Goal: Transaction & Acquisition: Obtain resource

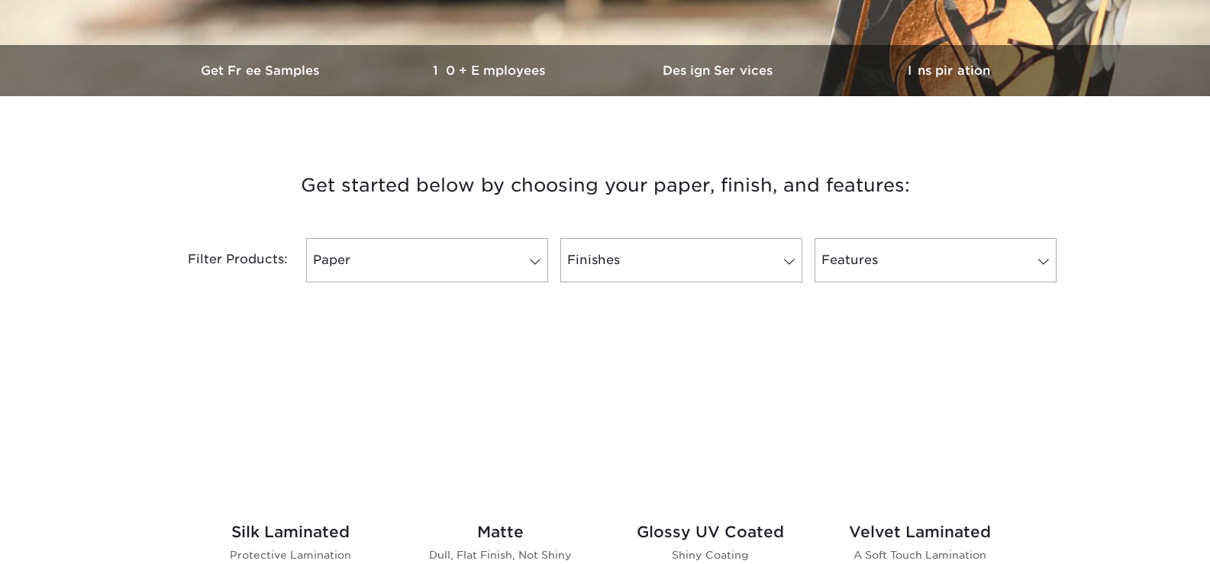
scroll to position [611, 0]
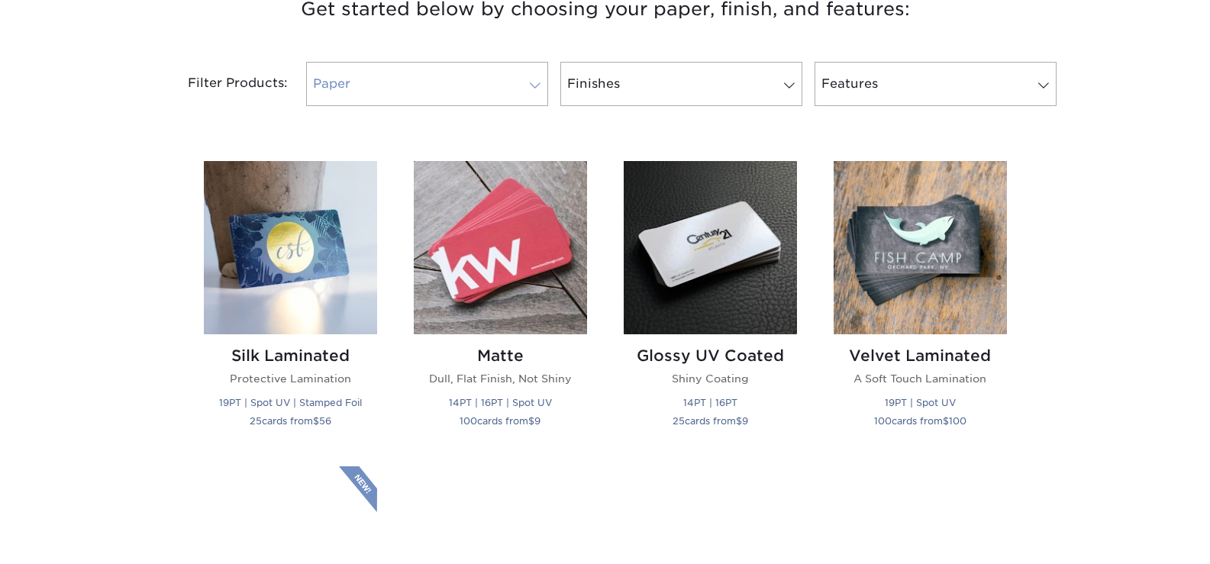
click at [525, 82] on span at bounding box center [535, 85] width 21 height 12
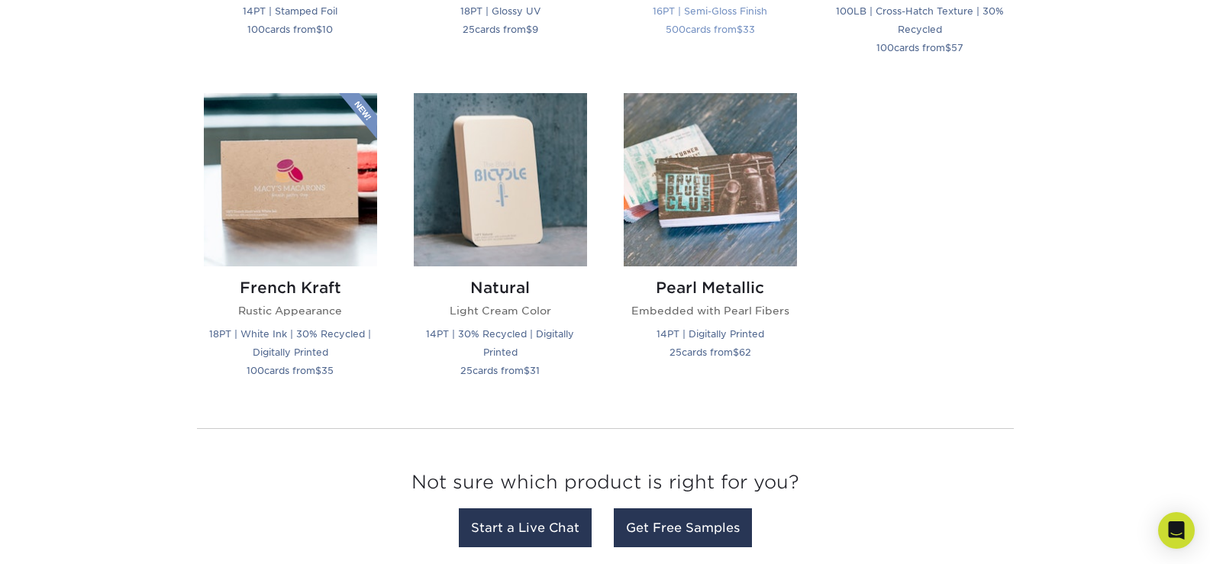
scroll to position [1833, 0]
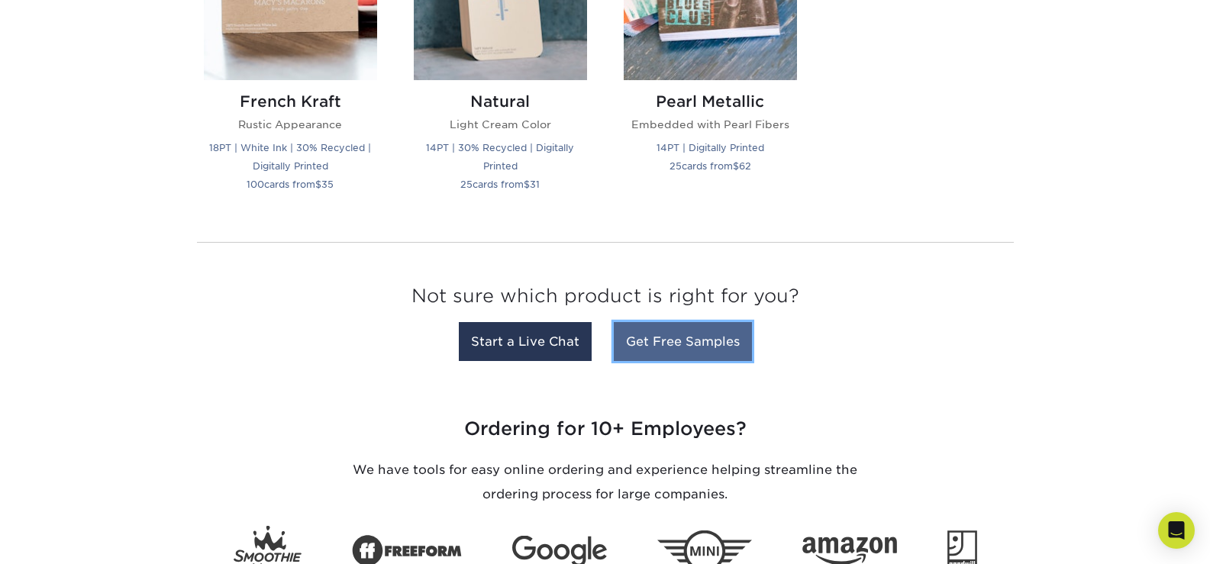
click at [716, 350] on link "Get Free Samples" at bounding box center [683, 341] width 138 height 39
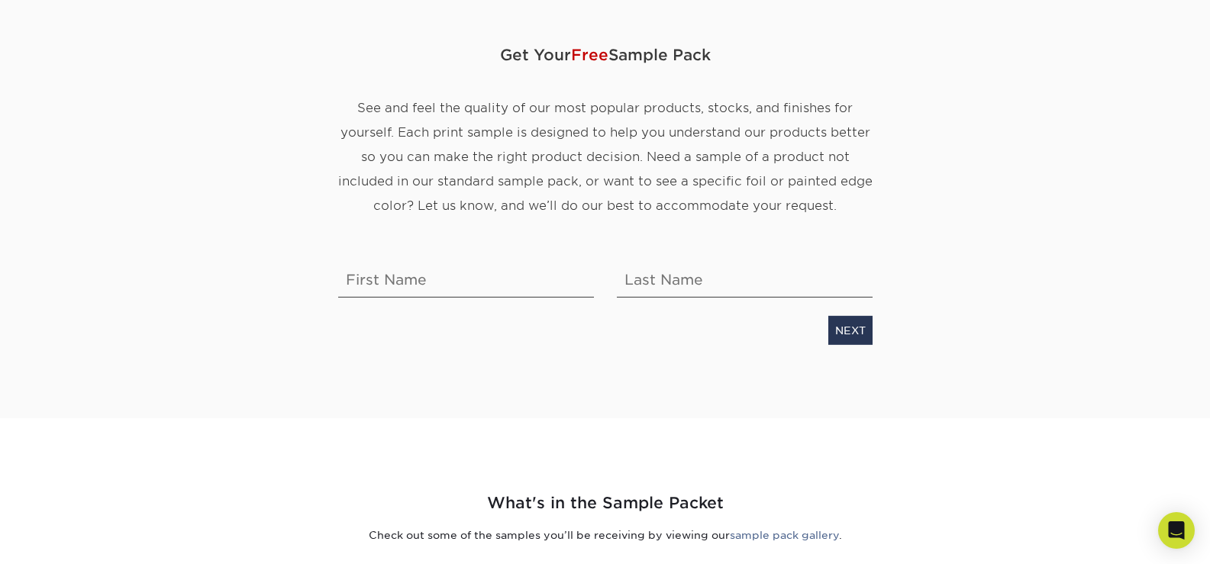
scroll to position [153, 0]
click at [497, 277] on input "text" at bounding box center [466, 278] width 256 height 43
type input "Tori"
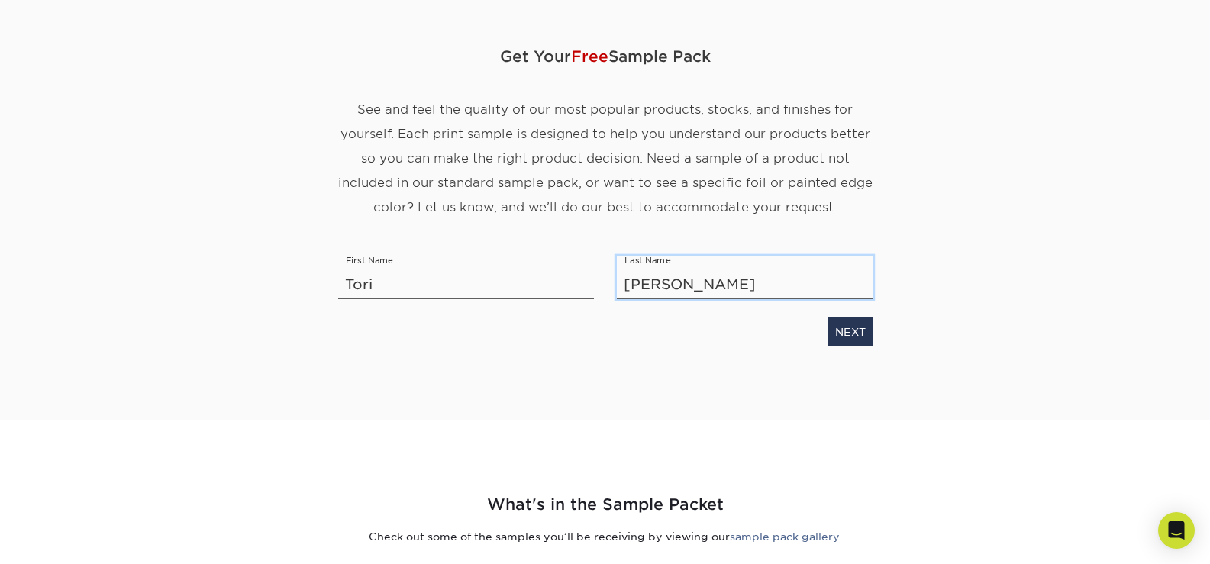
type input "Rifanburg"
click at [851, 331] on link "NEXT" at bounding box center [850, 332] width 44 height 29
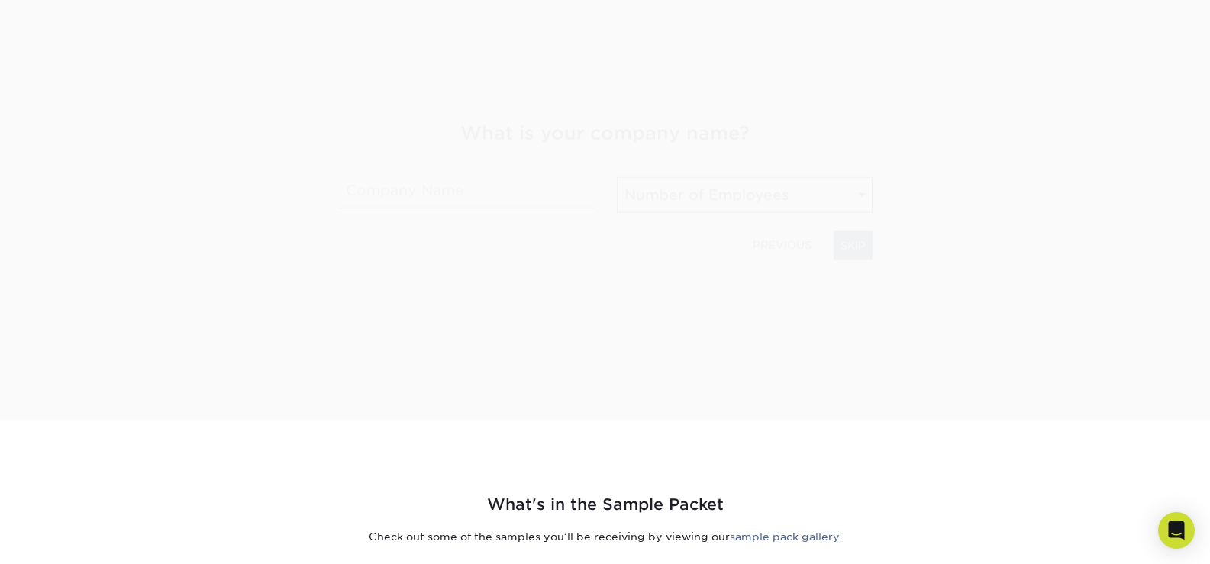
scroll to position [239, 0]
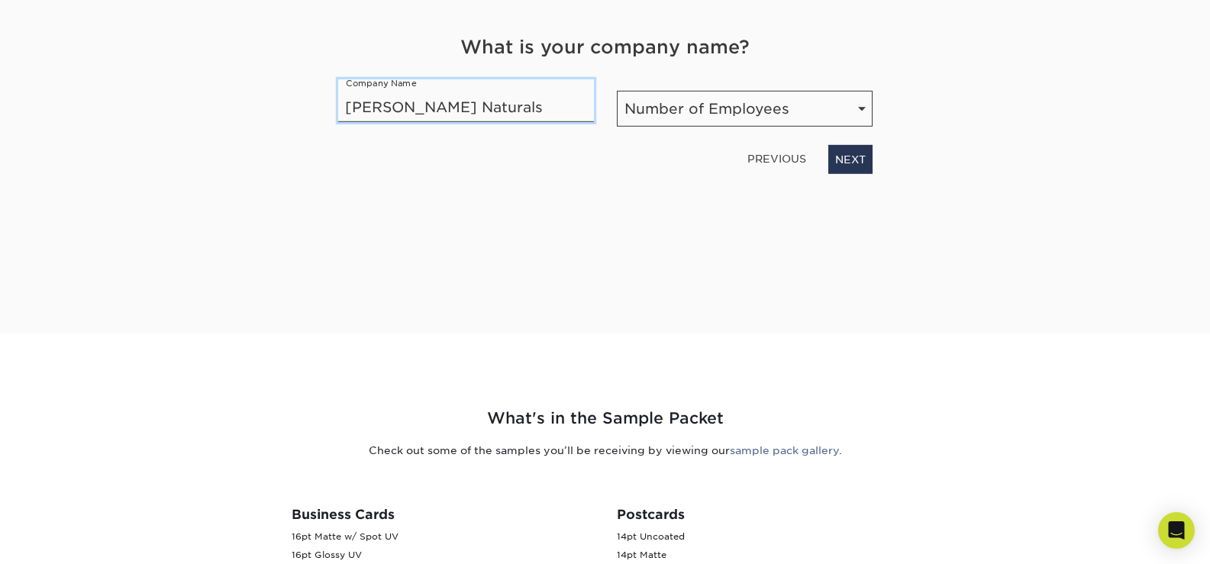
type input "Tori Bray Naturals"
click at [821, 134] on div "What is your company name? Company Name Tori Bray Naturals Number of Employees …" at bounding box center [605, 104] width 557 height 140
click at [843, 107] on select "Number of Employees Self-employed 1-10 employees 11-50 employees 51-200 employe…" at bounding box center [745, 109] width 256 height 36
select select "Self-employed"
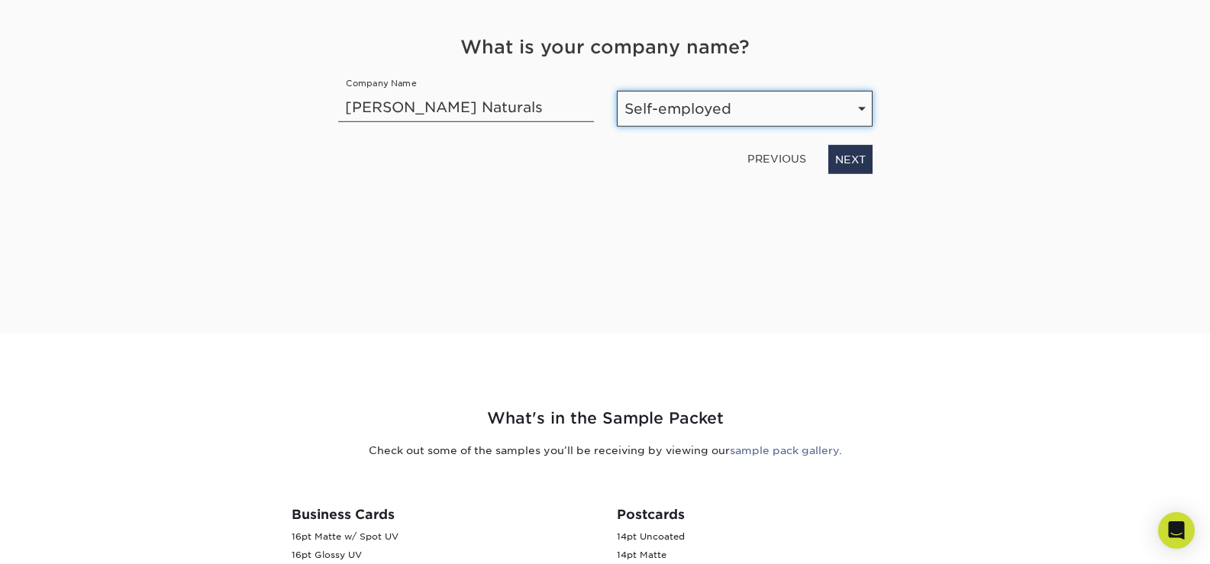
click at [617, 91] on select "Number of Employees Self-employed 1-10 employees 11-50 employees 51-200 employe…" at bounding box center [745, 109] width 256 height 36
click at [857, 162] on link "NEXT" at bounding box center [850, 159] width 44 height 29
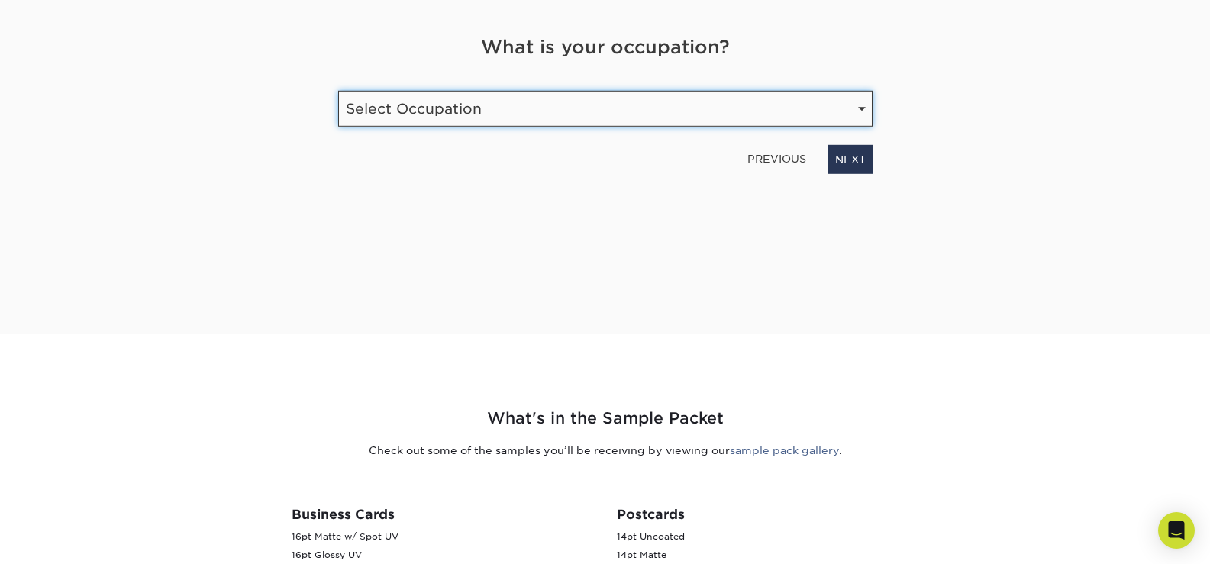
drag, startPoint x: 721, startPoint y: 96, endPoint x: 724, endPoint y: 106, distance: 10.4
click at [721, 95] on select "Select Occupation Agency Automotive Blogger Cleaning Services Construction Educ…" at bounding box center [605, 109] width 534 height 36
select select "Entrepreneur"
click at [338, 91] on select "Select Occupation Agency Automotive Blogger Cleaning Services Construction Educ…" at bounding box center [605, 109] width 534 height 36
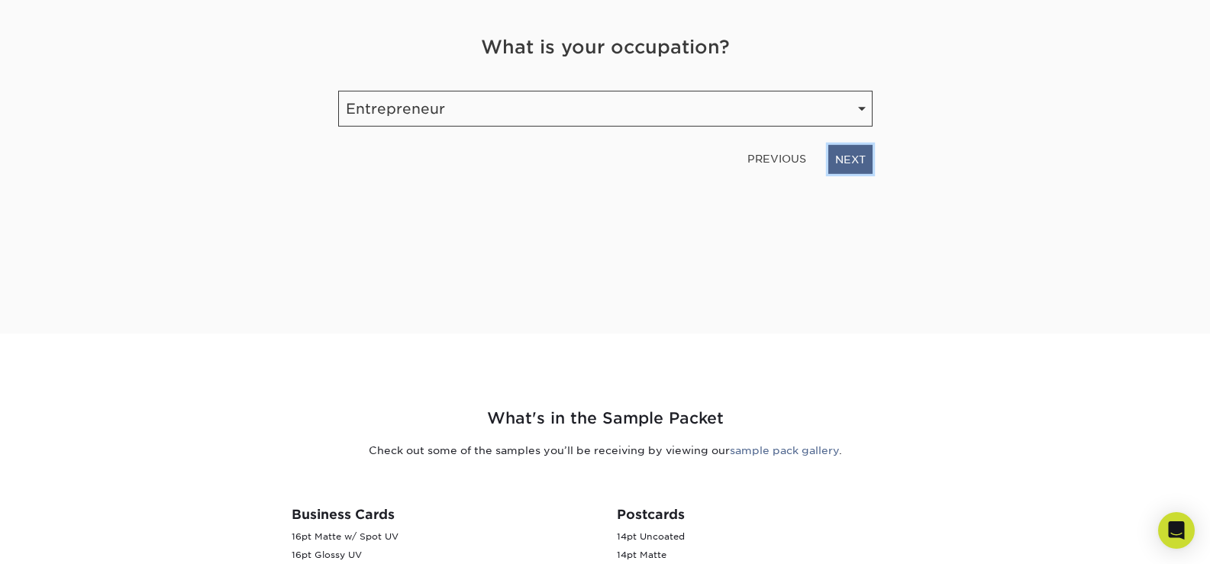
click at [866, 163] on link "NEXT" at bounding box center [850, 159] width 44 height 29
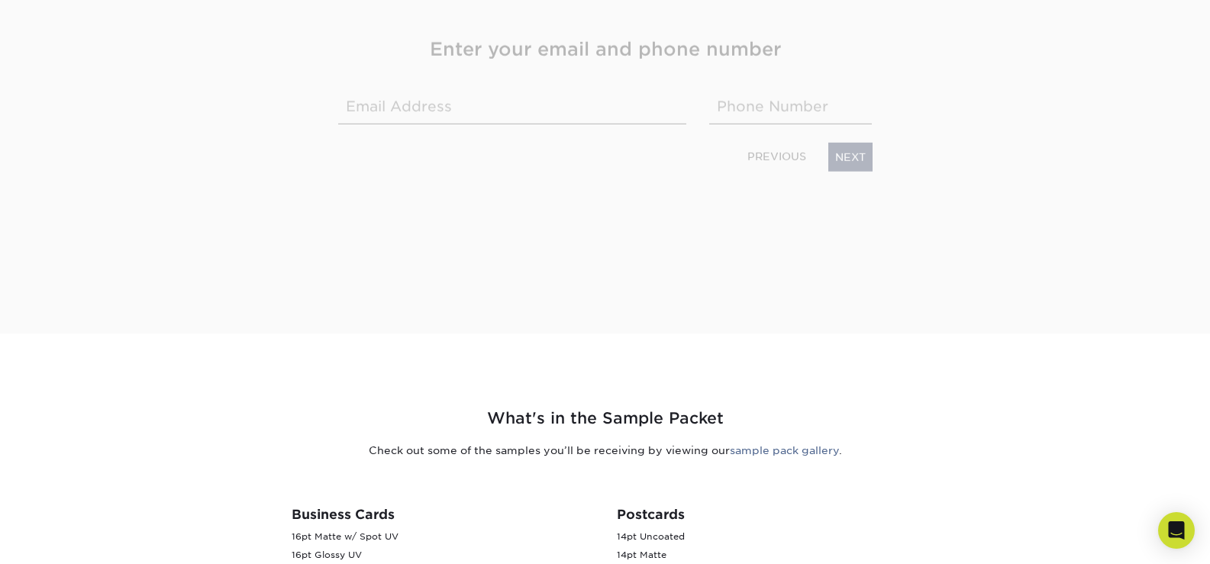
scroll to position [241, 0]
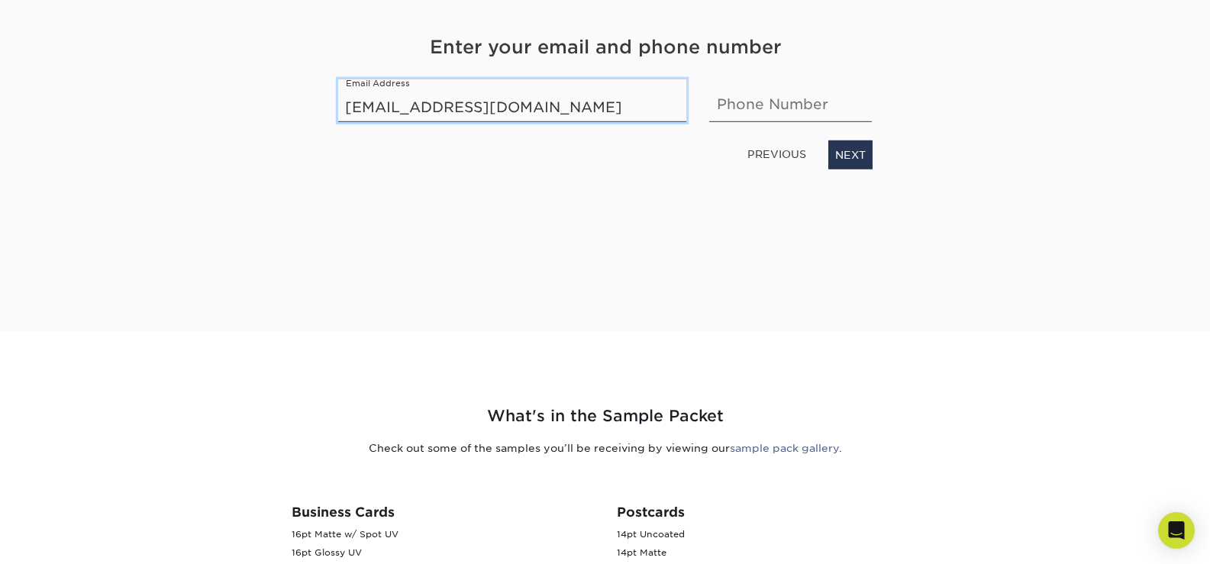
type input "toribraynaturals@gmail.com"
type input "5"
type input "5183089855"
click at [684, 234] on div "Get Your Free Sample Pack See and feel the quality of our most popular products…" at bounding box center [605, 101] width 534 height 386
click at [844, 151] on link "NEXT" at bounding box center [850, 154] width 44 height 29
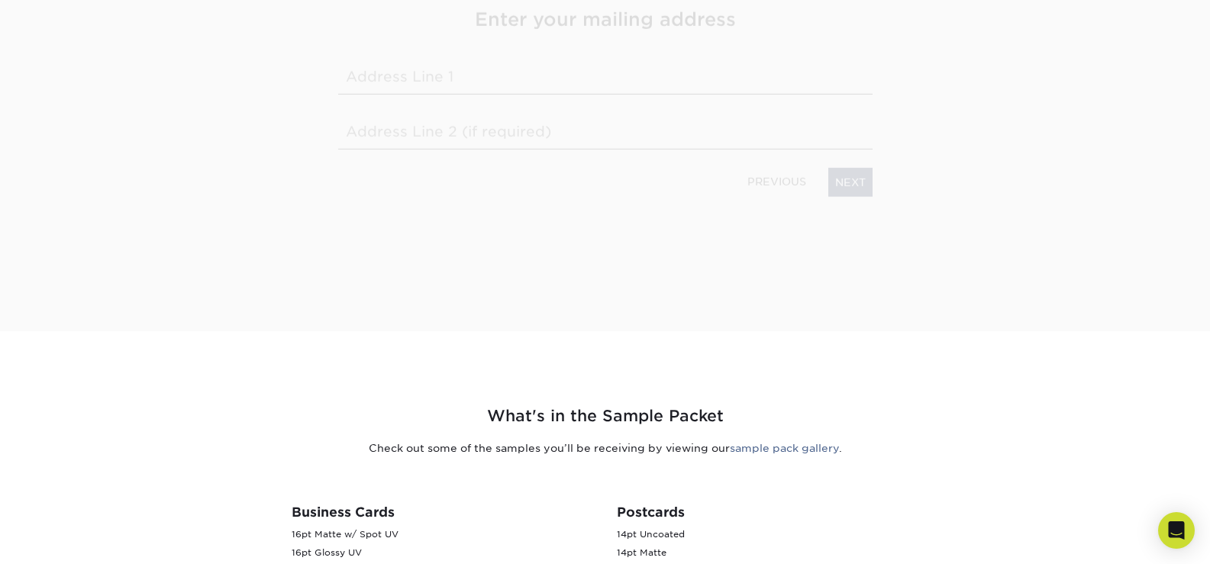
scroll to position [214, 0]
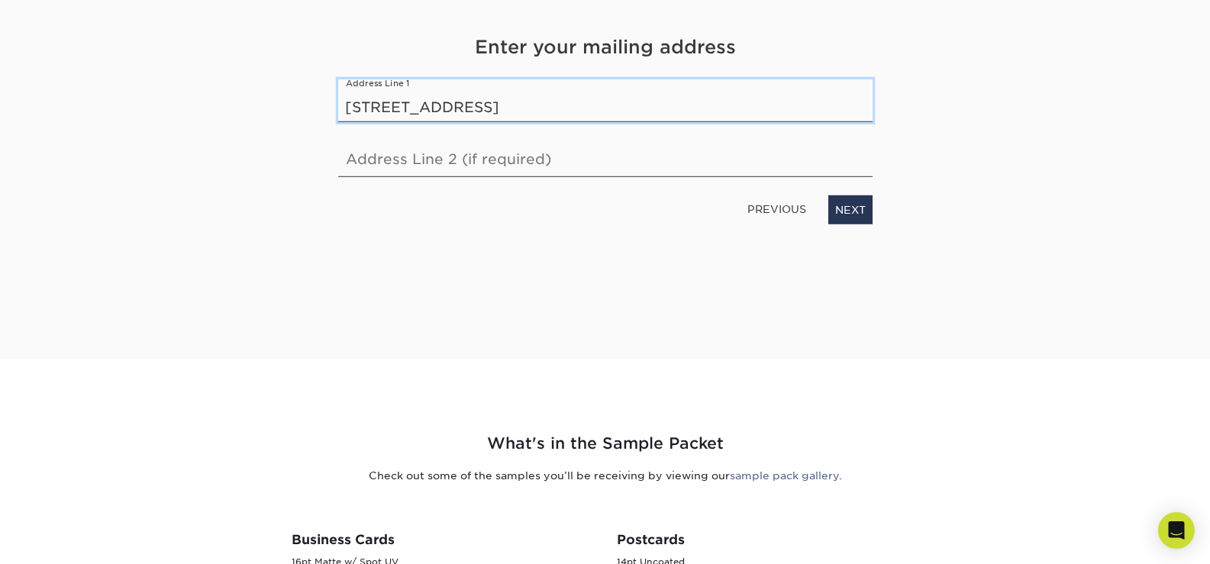
type input "299 Central Nassau Rd"
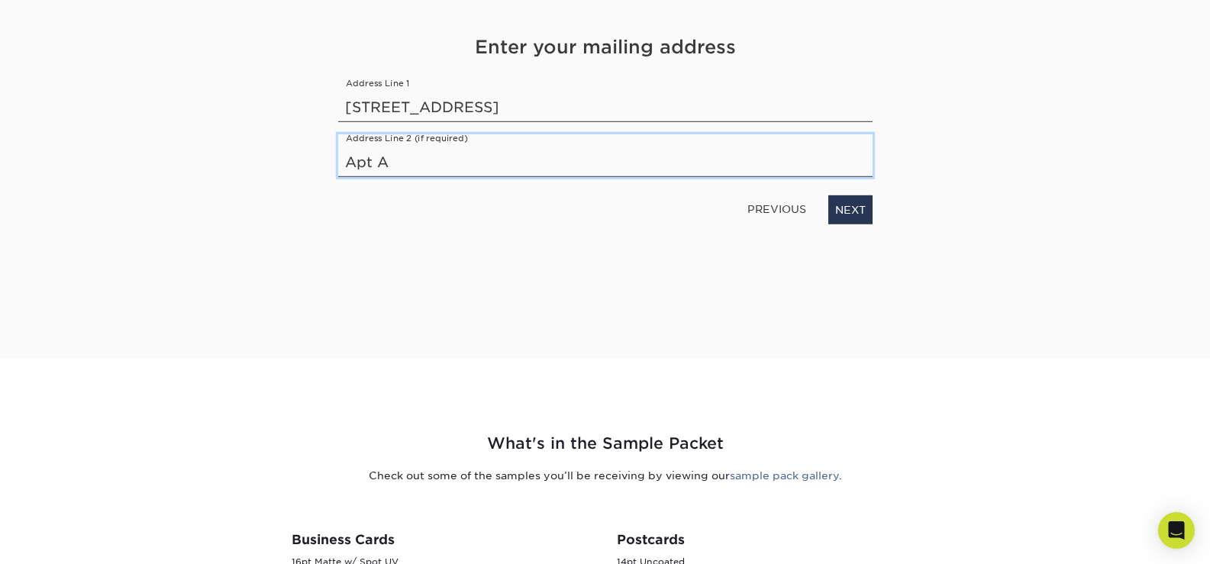
type input "Apt A"
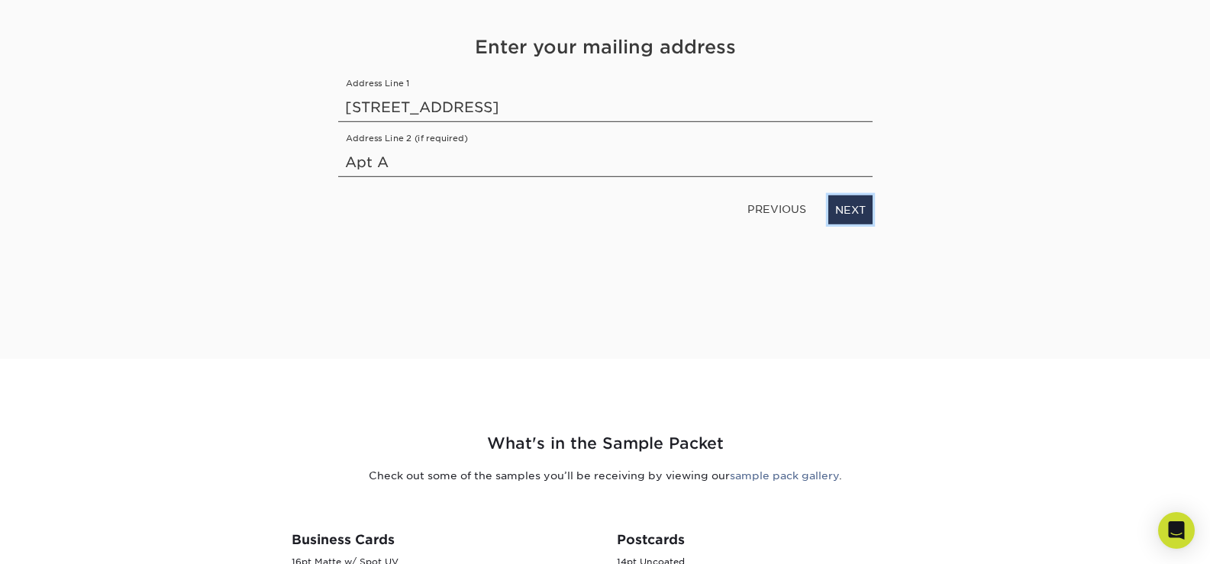
click at [835, 215] on link "NEXT" at bounding box center [850, 209] width 44 height 29
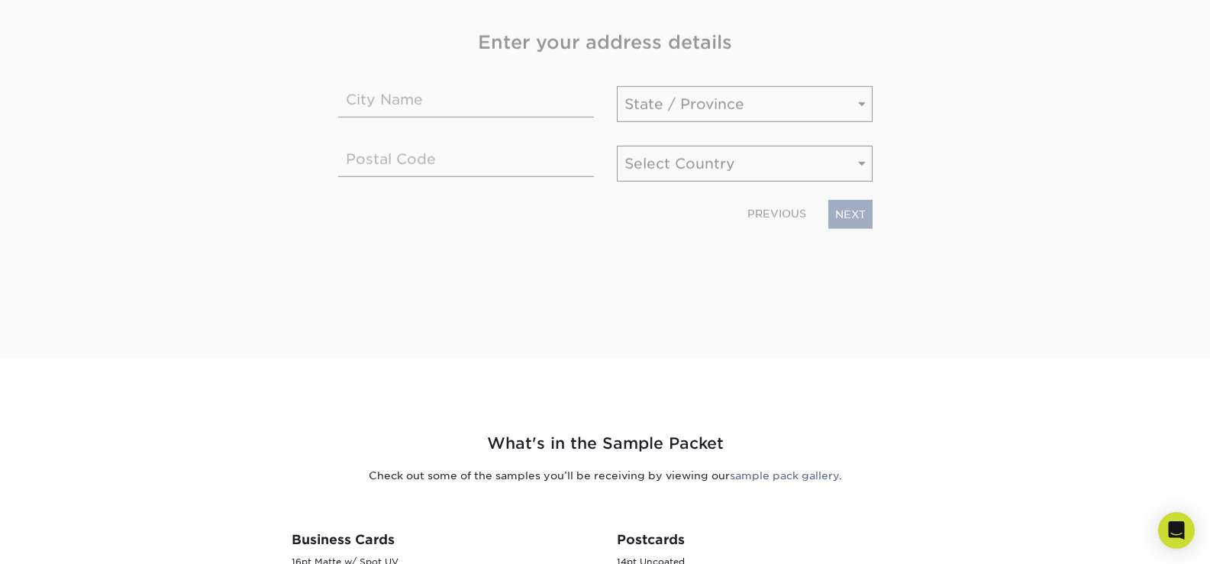
scroll to position [209, 0]
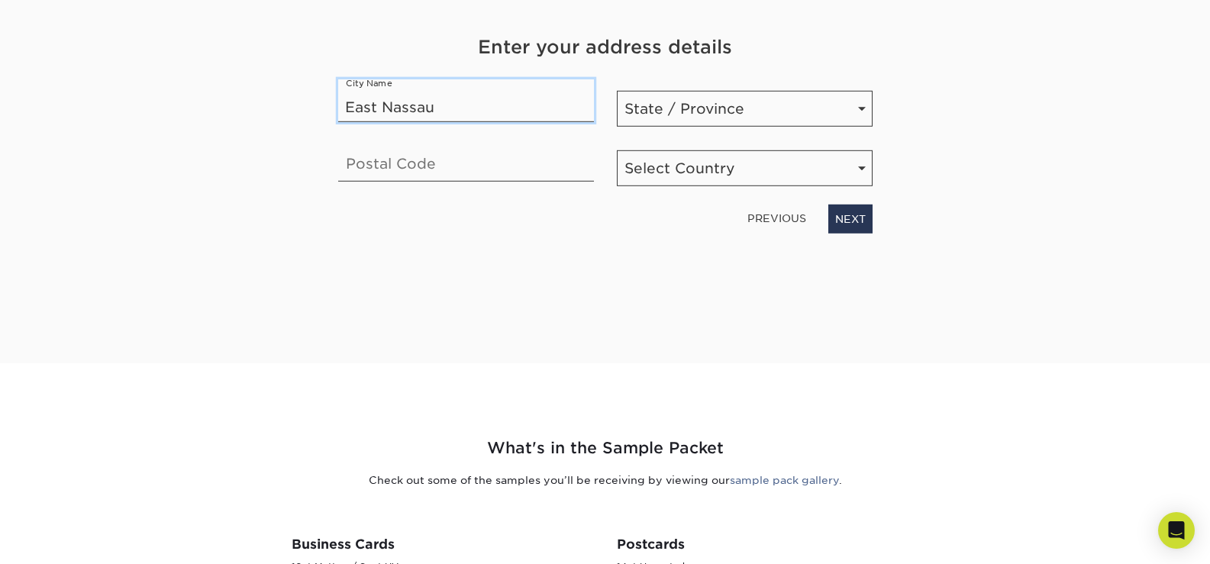
type input "East Nassau"
select select "NY"
type input "12062"
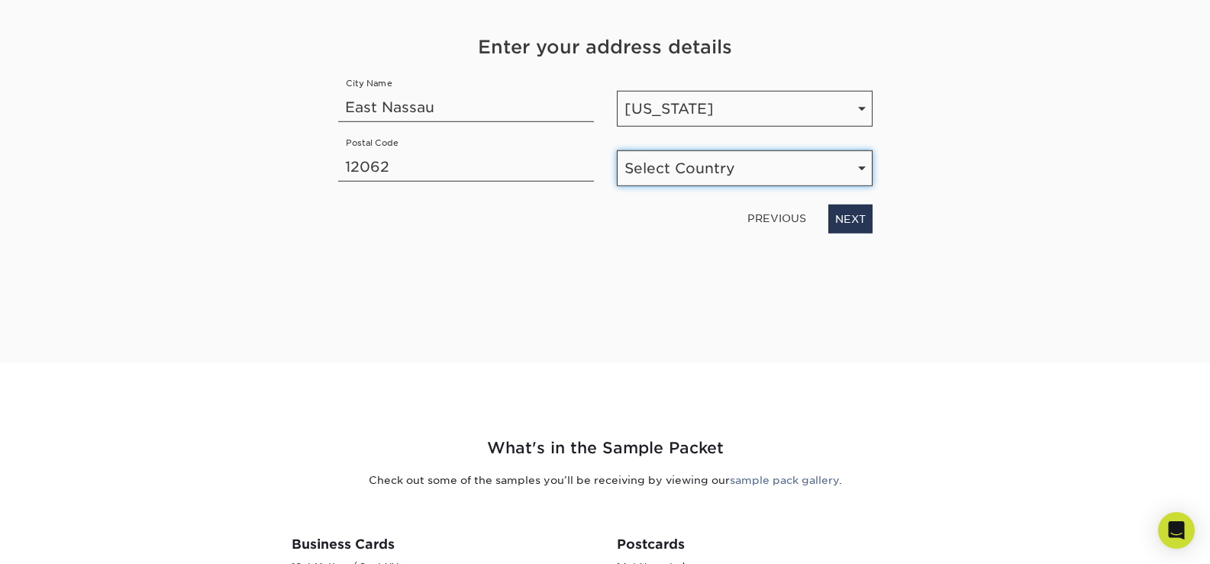
select select "US"
click at [851, 215] on link "NEXT" at bounding box center [850, 219] width 44 height 29
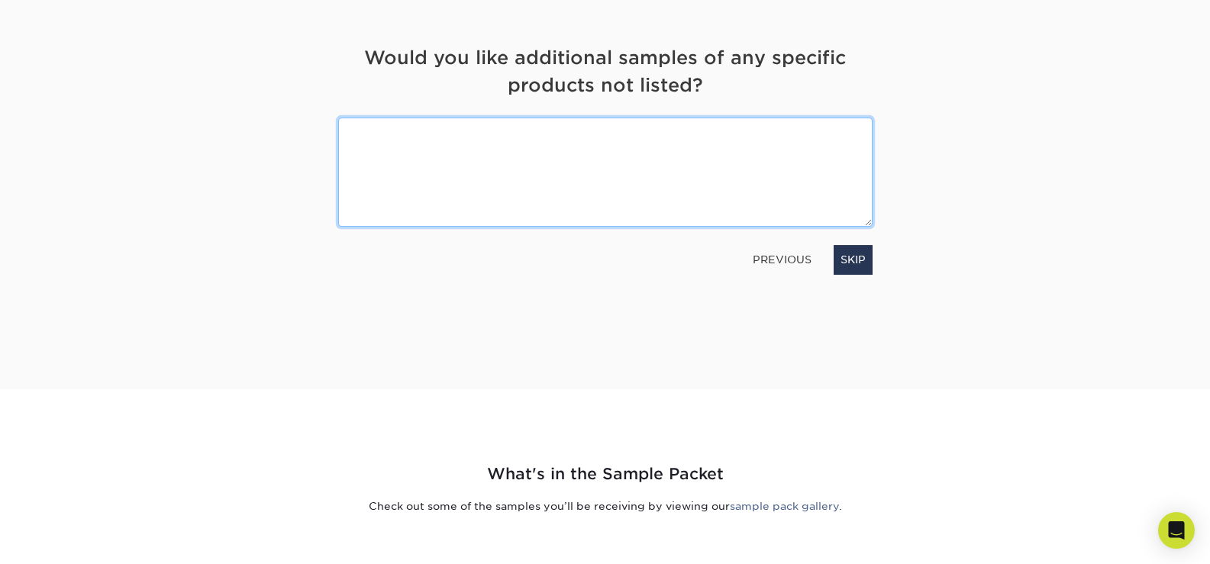
scroll to position [153, 0]
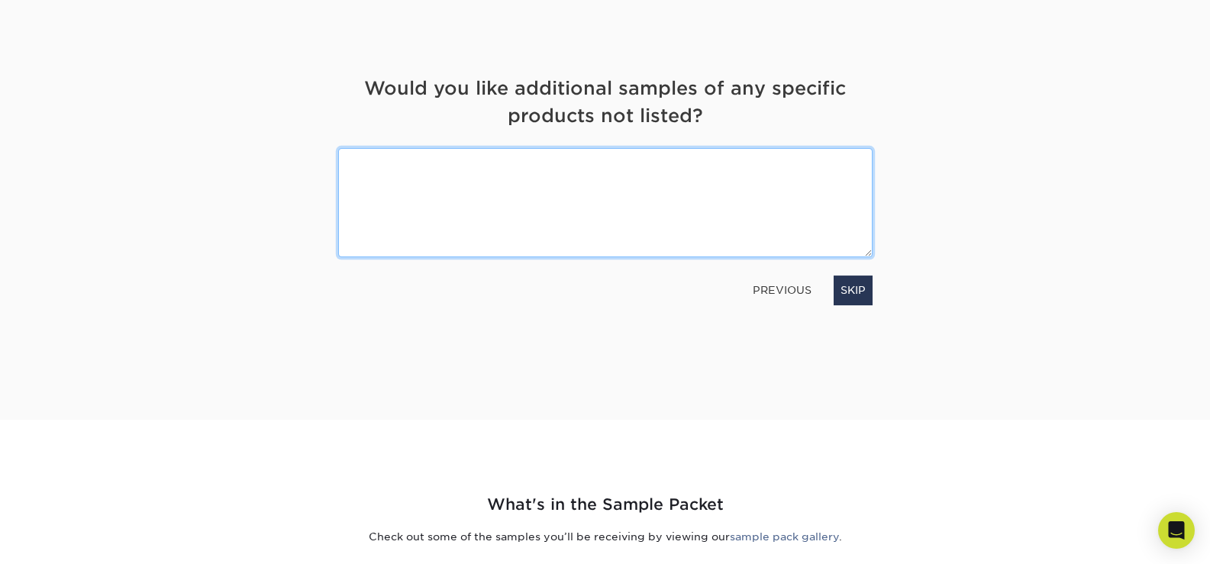
click at [596, 199] on textarea at bounding box center [605, 202] width 534 height 109
type textarea "U"
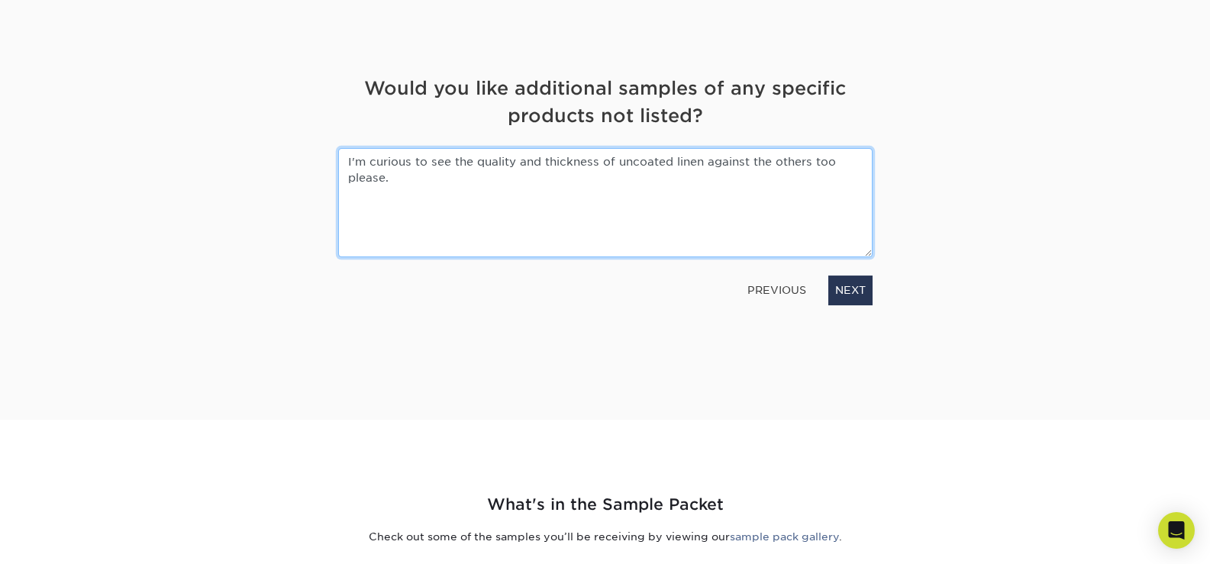
drag, startPoint x: 616, startPoint y: 161, endPoint x: 702, endPoint y: 157, distance: 85.6
click at [702, 157] on textarea "I'm curious to see the quality and thickness of uncoated linen against the othe…" at bounding box center [605, 202] width 534 height 109
type textarea "I'm curious to see the quality and thickness of uncoated linen against the othe…"
click at [700, 183] on textarea "I'm curious to see the quality and thickness of uncoated linen against the othe…" at bounding box center [605, 202] width 534 height 109
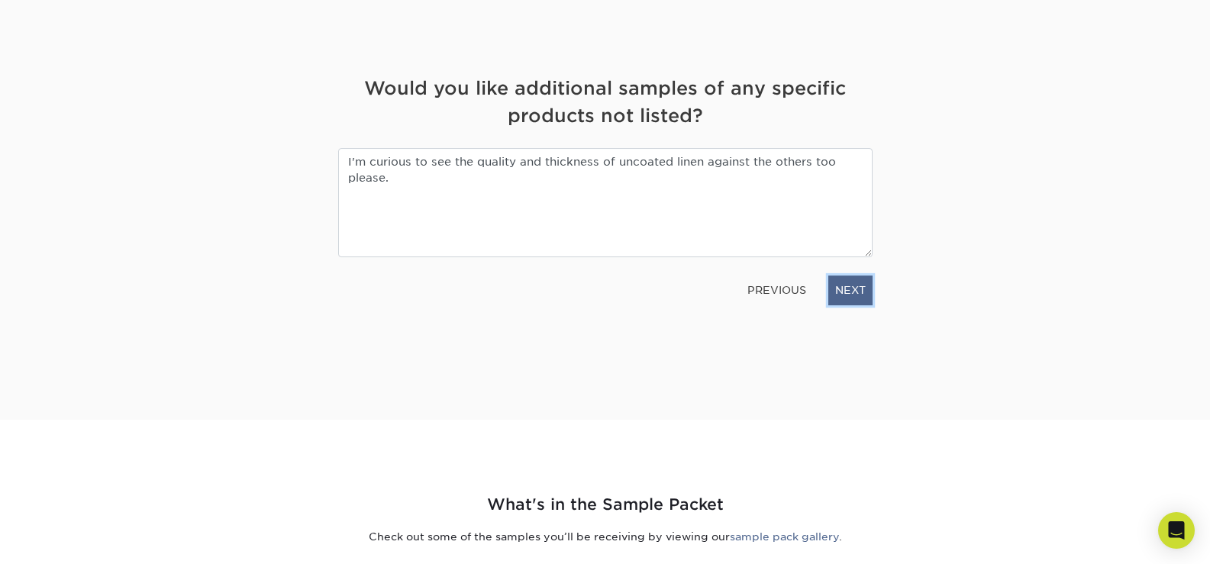
click at [861, 296] on link "NEXT" at bounding box center [850, 290] width 44 height 29
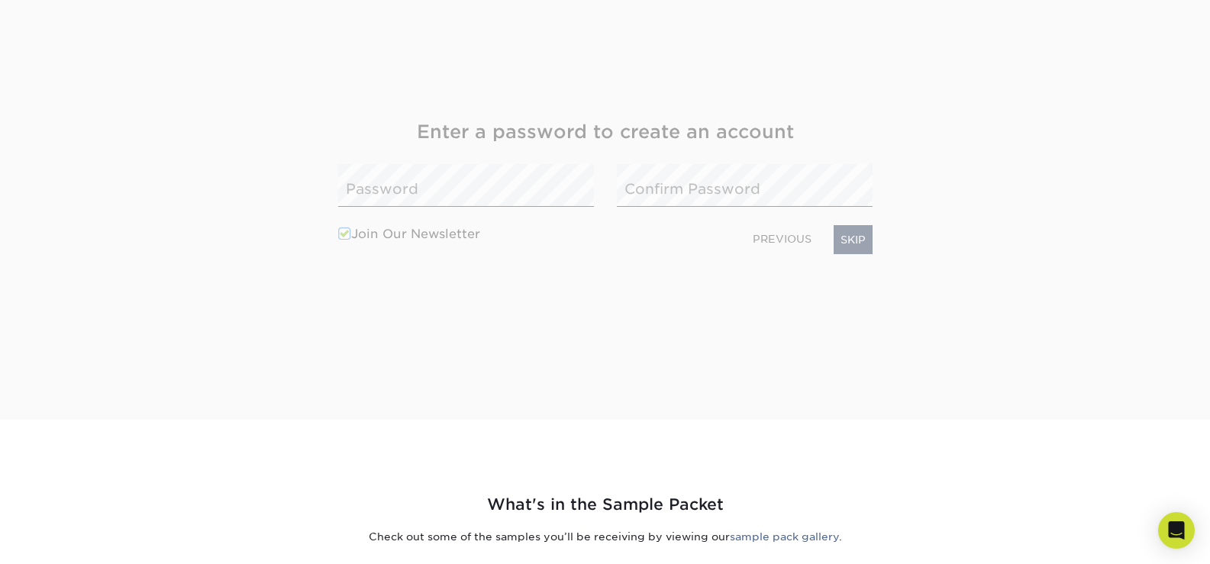
scroll to position [196, 0]
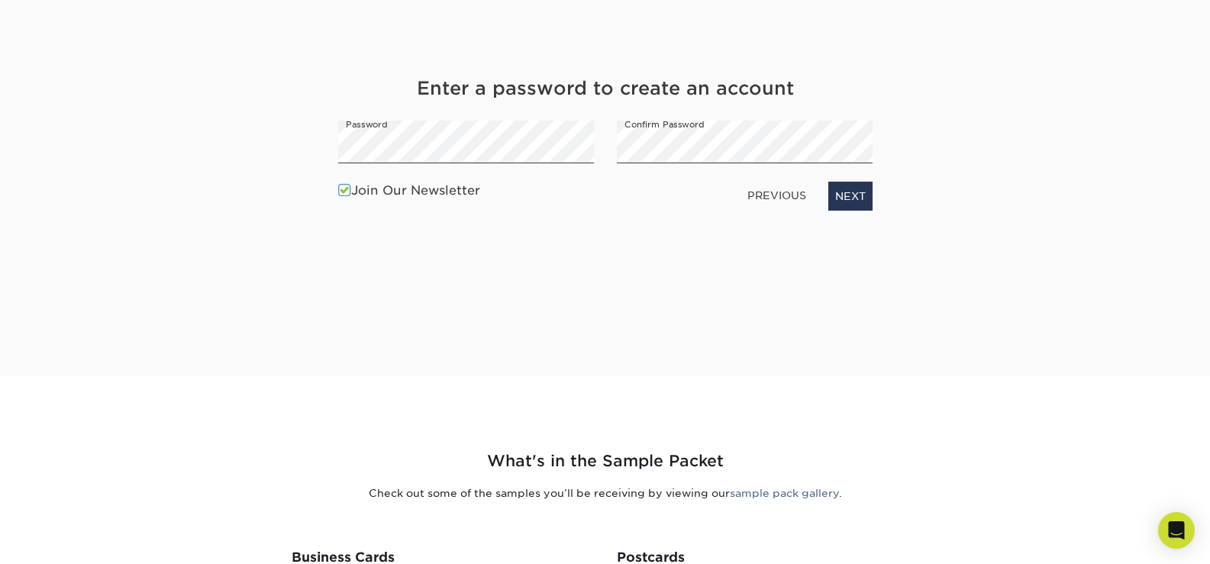
click at [429, 188] on label "Join Our Newsletter" at bounding box center [409, 191] width 142 height 18
click at [0, 0] on input "Join Our Newsletter" at bounding box center [0, 0] width 0 height 0
click at [856, 202] on link "NEXT" at bounding box center [850, 196] width 44 height 29
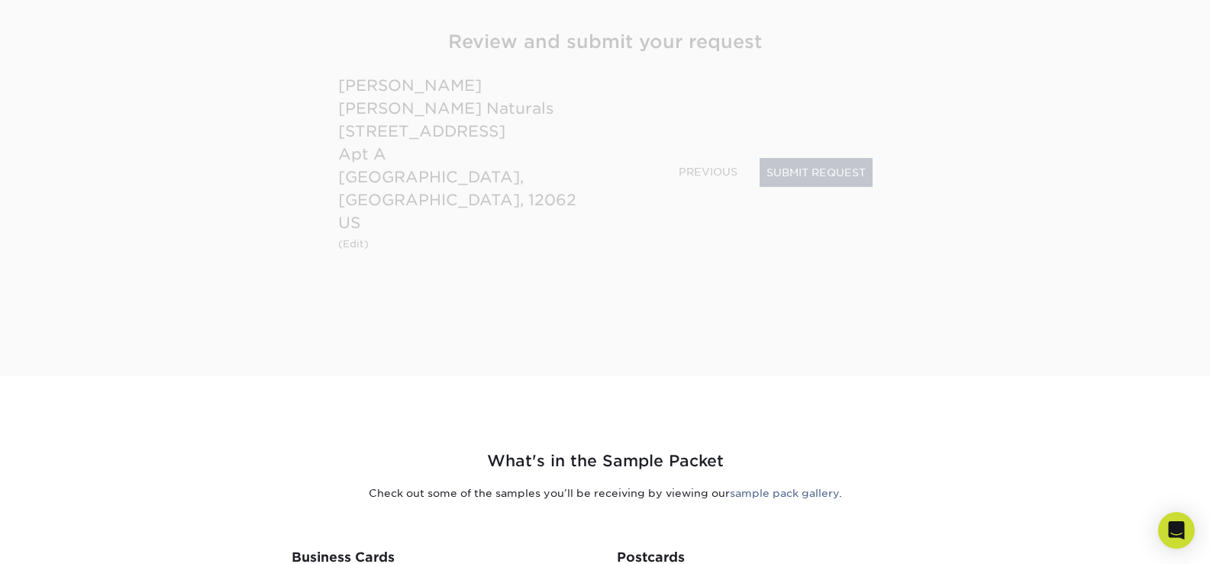
scroll to position [173, 0]
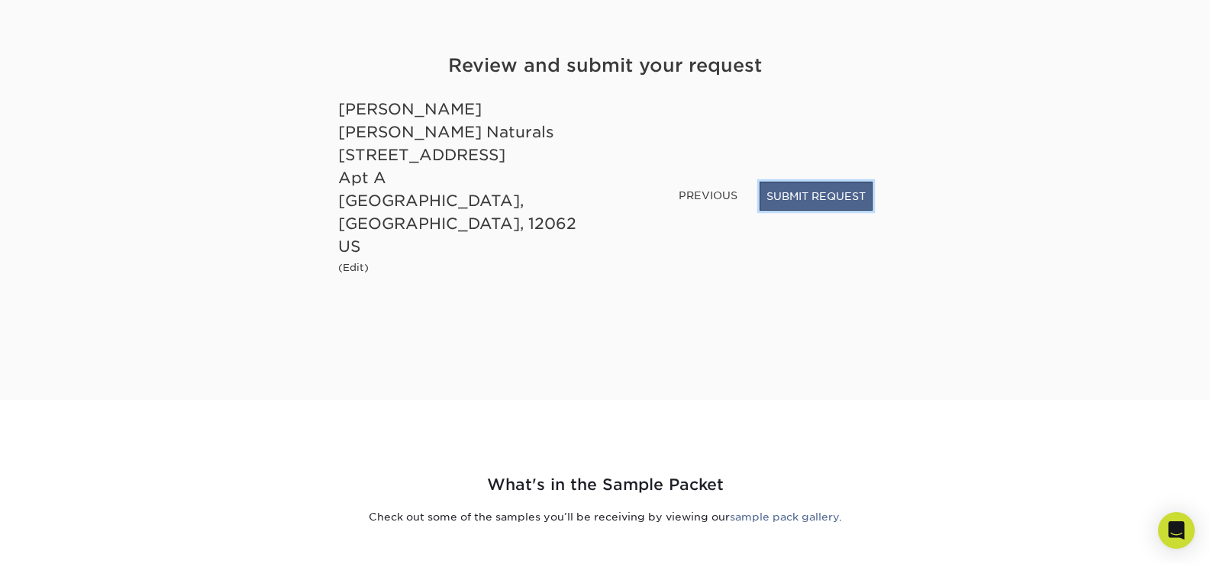
click at [809, 211] on button "SUBMIT REQUEST" at bounding box center [816, 196] width 113 height 29
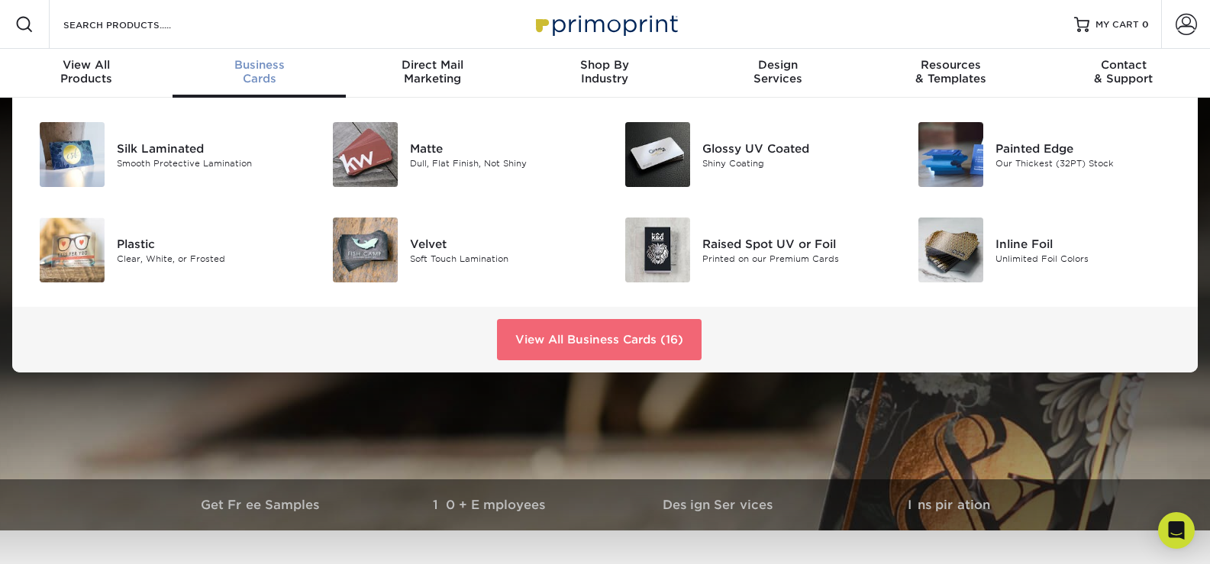
click at [615, 331] on link "View All Business Cards (16)" at bounding box center [599, 339] width 205 height 41
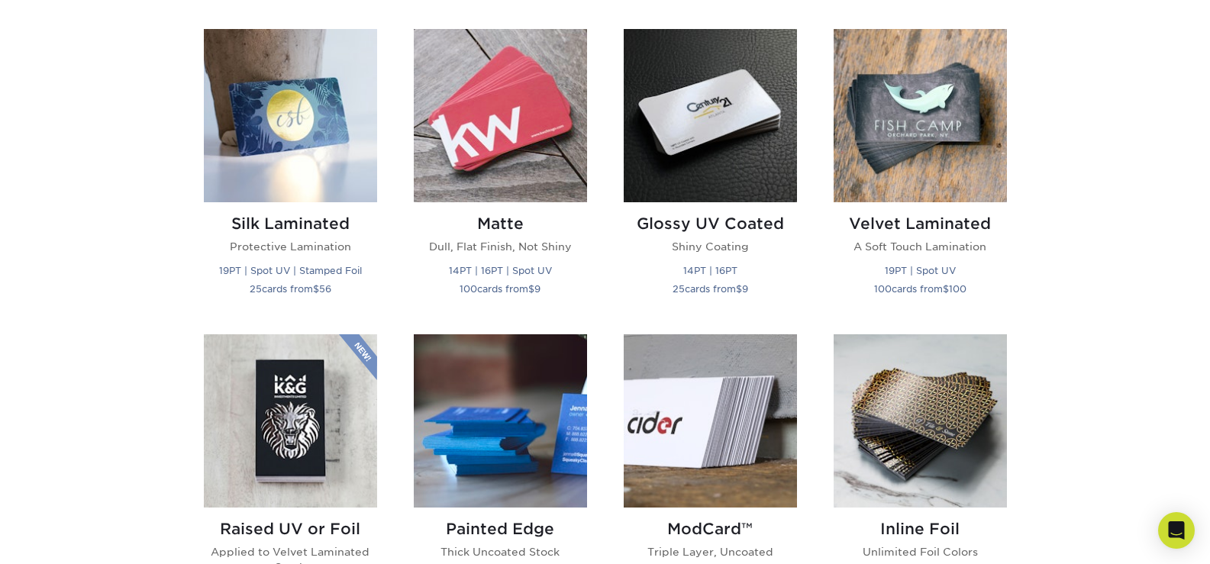
scroll to position [687, 0]
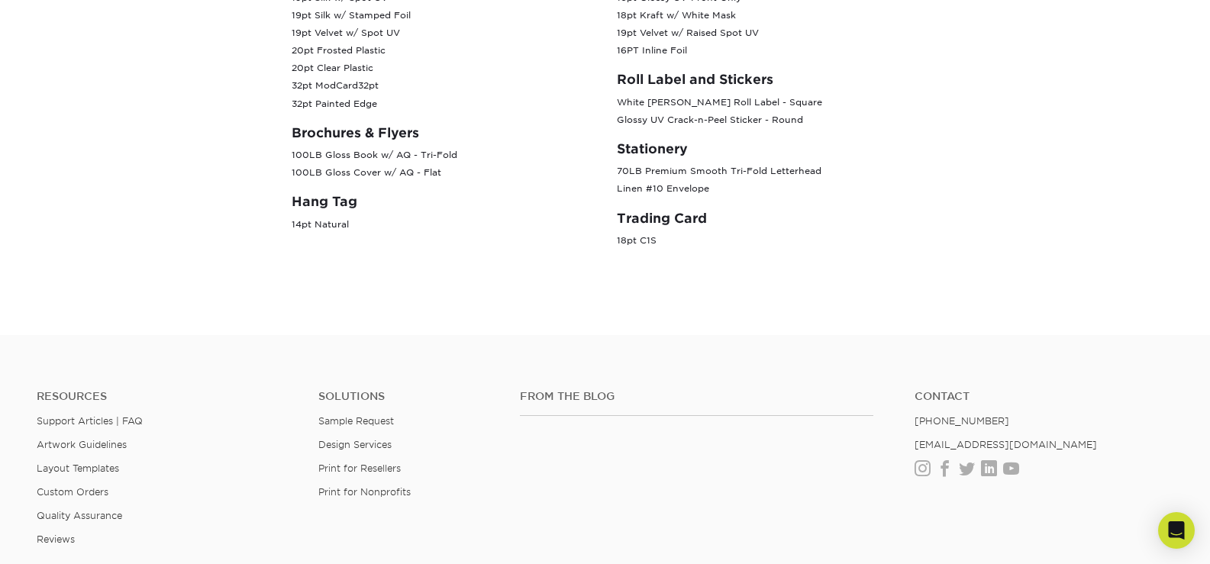
scroll to position [229, 0]
